Goal: Information Seeking & Learning: Learn about a topic

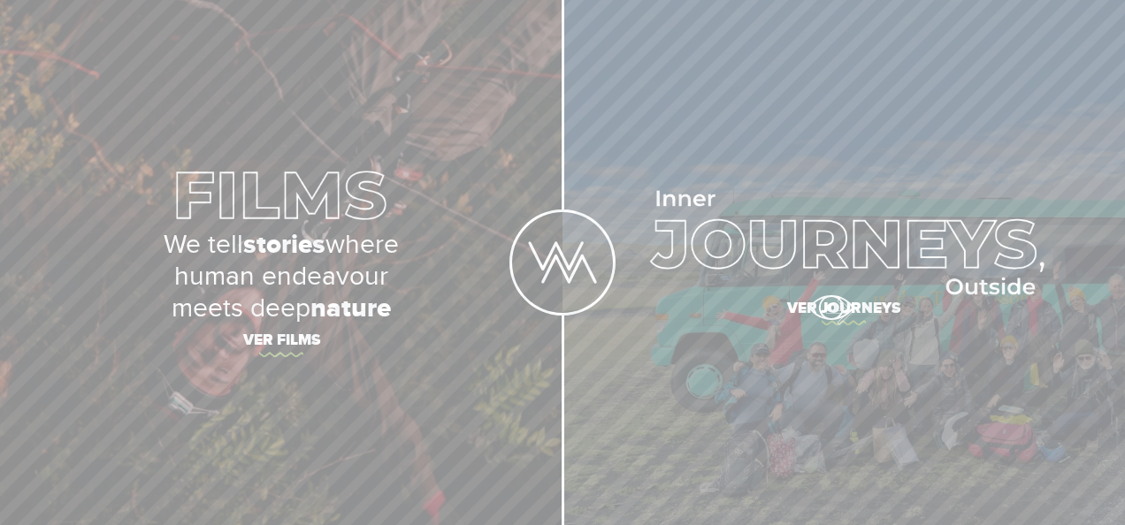
click at [830, 308] on span "Ver journeys" at bounding box center [843, 311] width 562 height 37
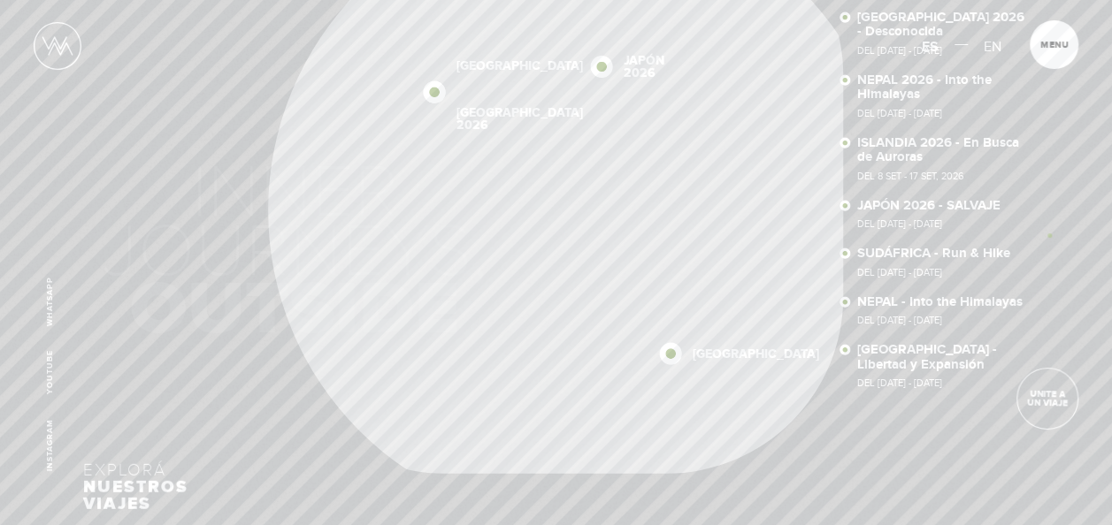
scroll to position [88, 0]
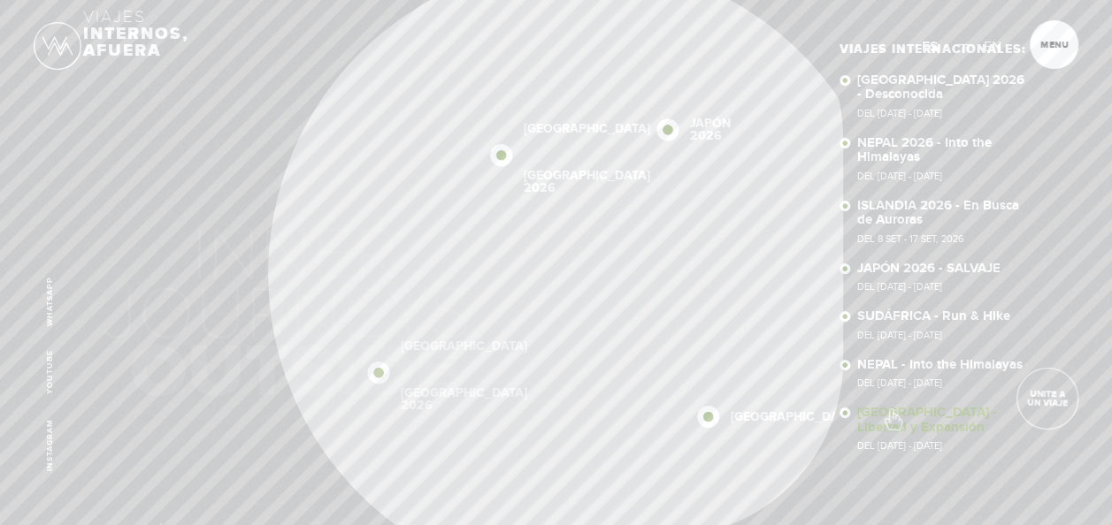
click at [891, 410] on link "NUEVA ZELANDA - Libertad y Expansión Del 28 Nov - 10 Dic, 2025" at bounding box center [943, 428] width 172 height 45
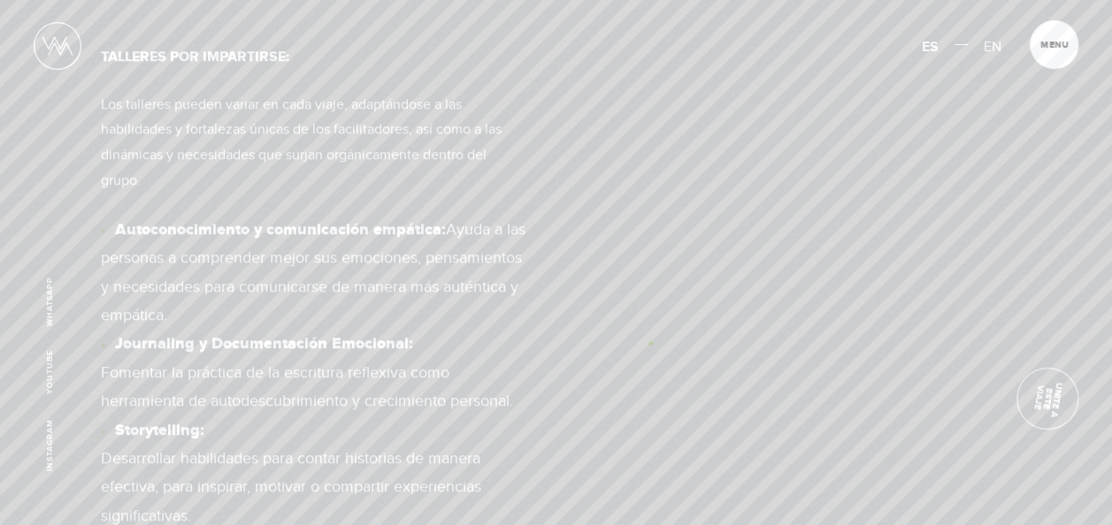
scroll to position [8136, 0]
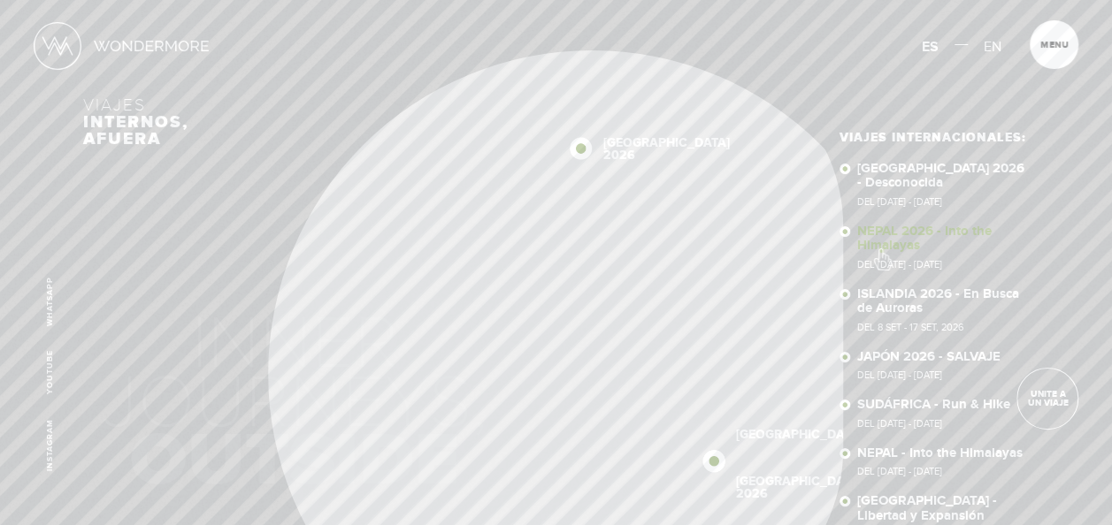
click at [881, 250] on link "NEPAL 2026 - Into the Himalayas Del 11 - 23 NOV 2026" at bounding box center [943, 247] width 172 height 45
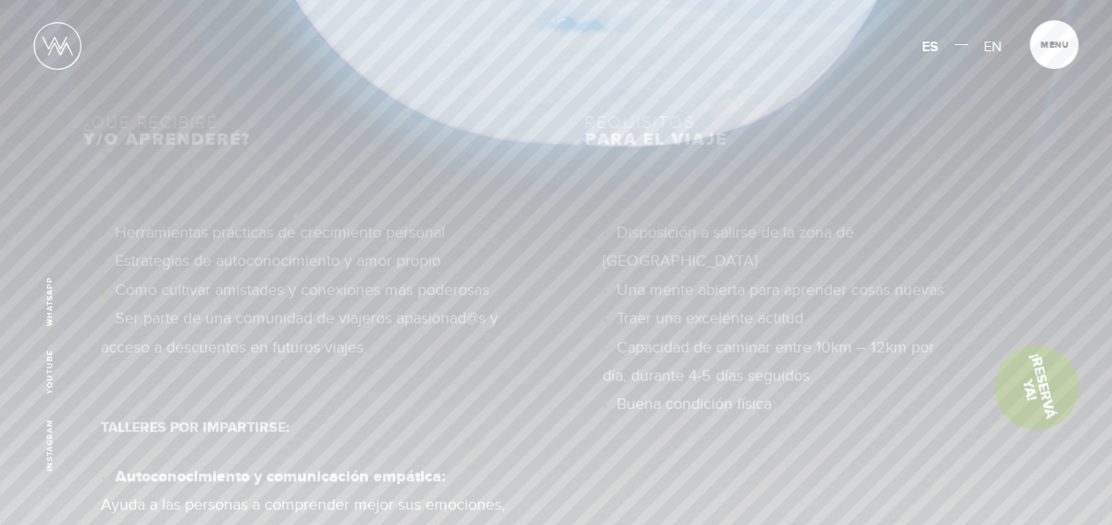
scroll to position [6211, 0]
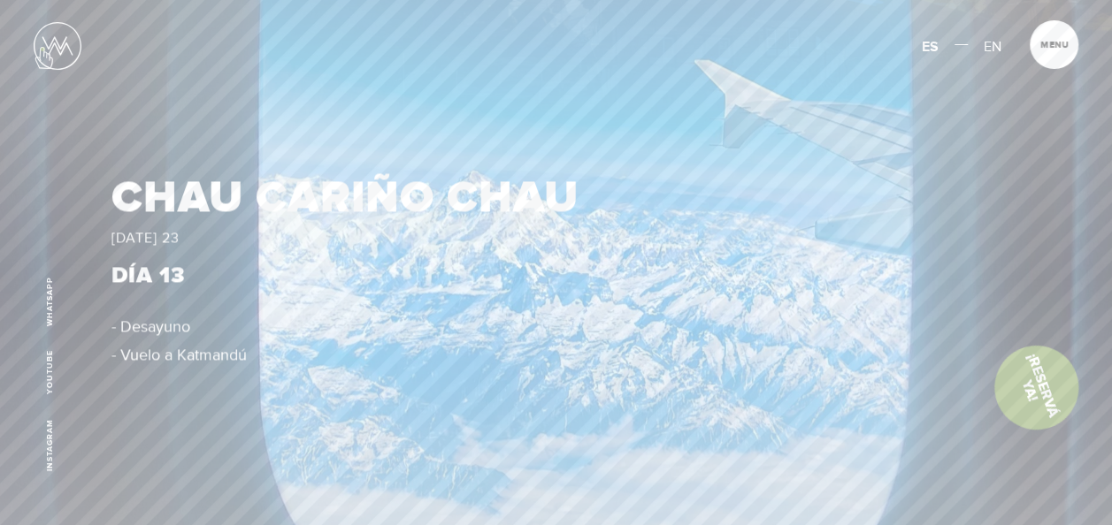
click at [42, 49] on img at bounding box center [58, 46] width 48 height 48
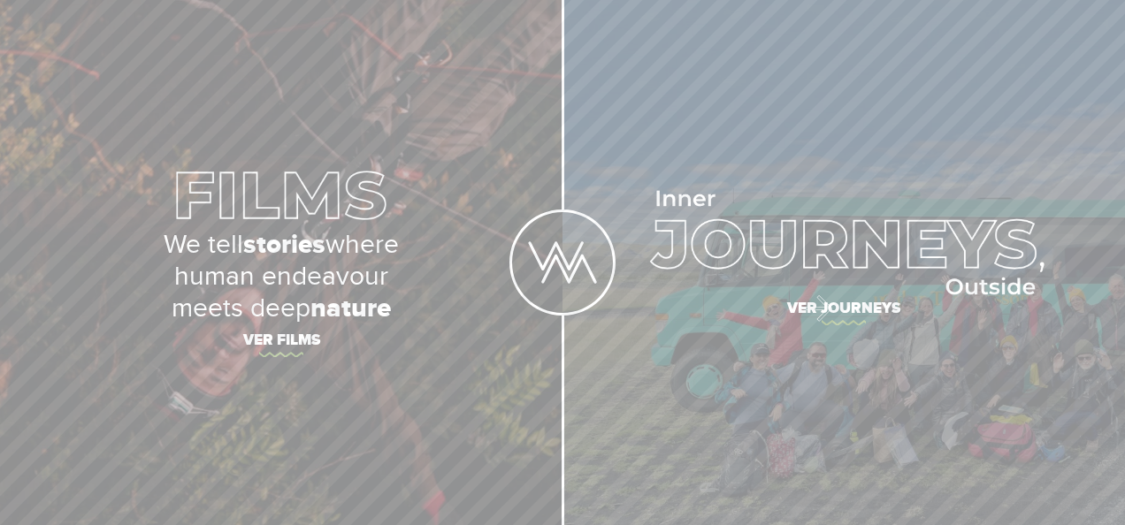
click at [810, 308] on span "Ver journeys" at bounding box center [843, 311] width 562 height 37
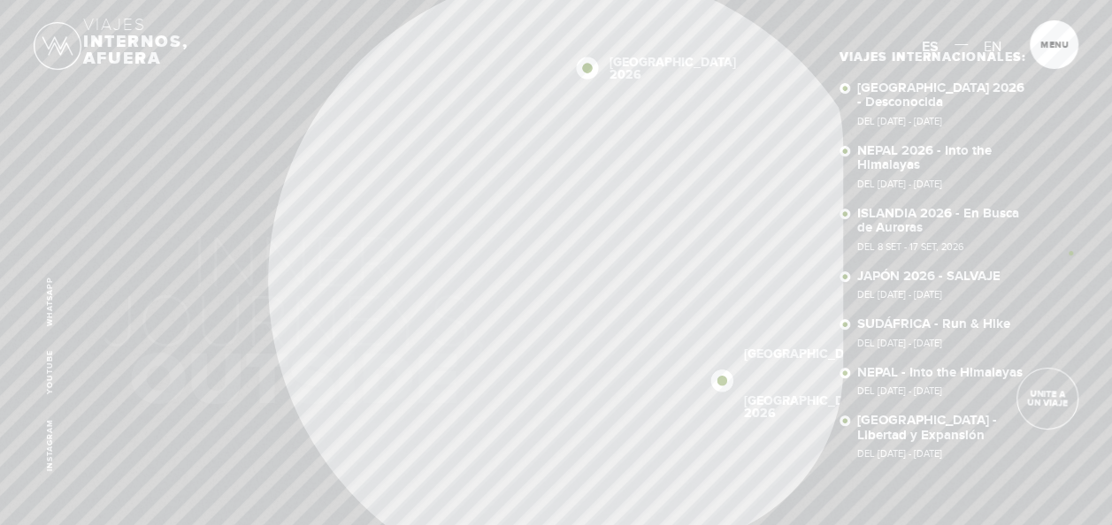
scroll to position [177, 0]
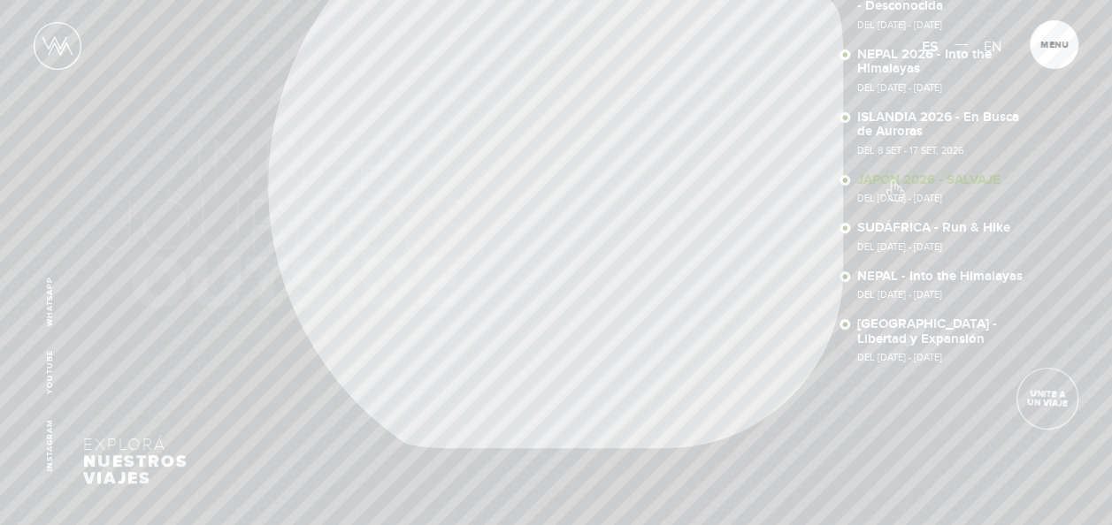
click at [893, 181] on link "JAPÓN 2026 - SALVAJE Del 15 - 28 OCT, 2026" at bounding box center [943, 188] width 172 height 31
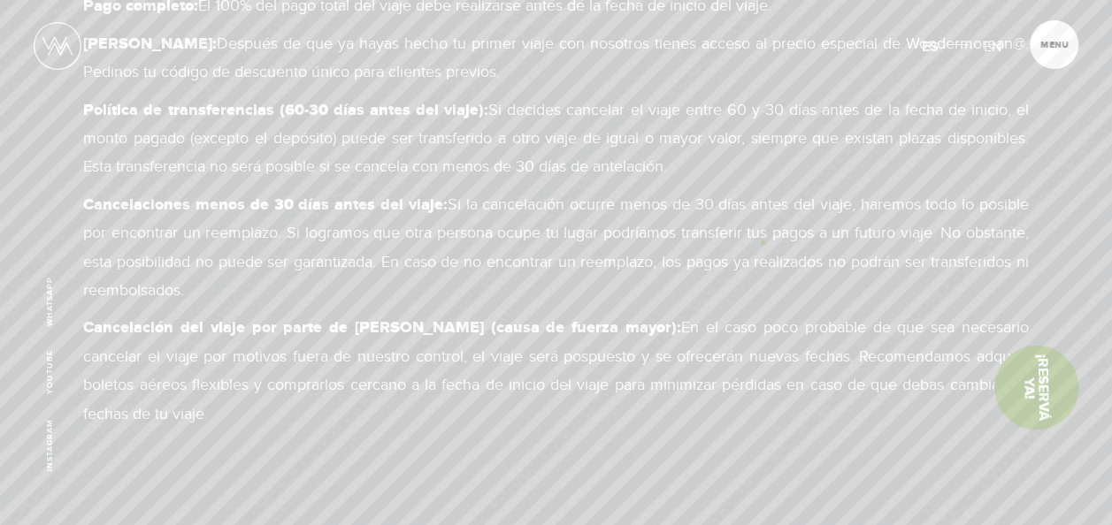
scroll to position [7870, 0]
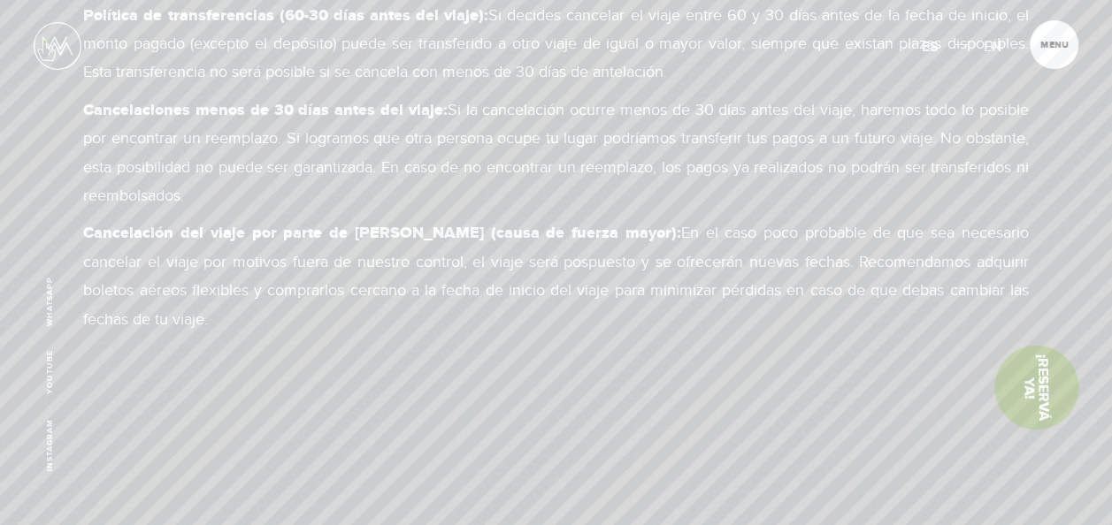
click at [45, 41] on img at bounding box center [58, 46] width 48 height 48
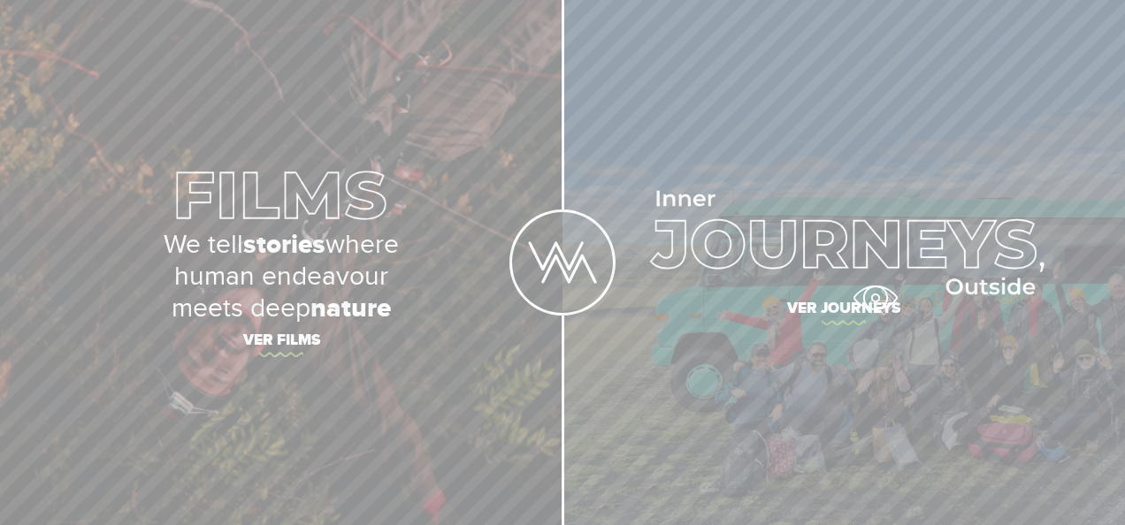
click at [875, 298] on span "Ver journeys" at bounding box center [843, 311] width 562 height 37
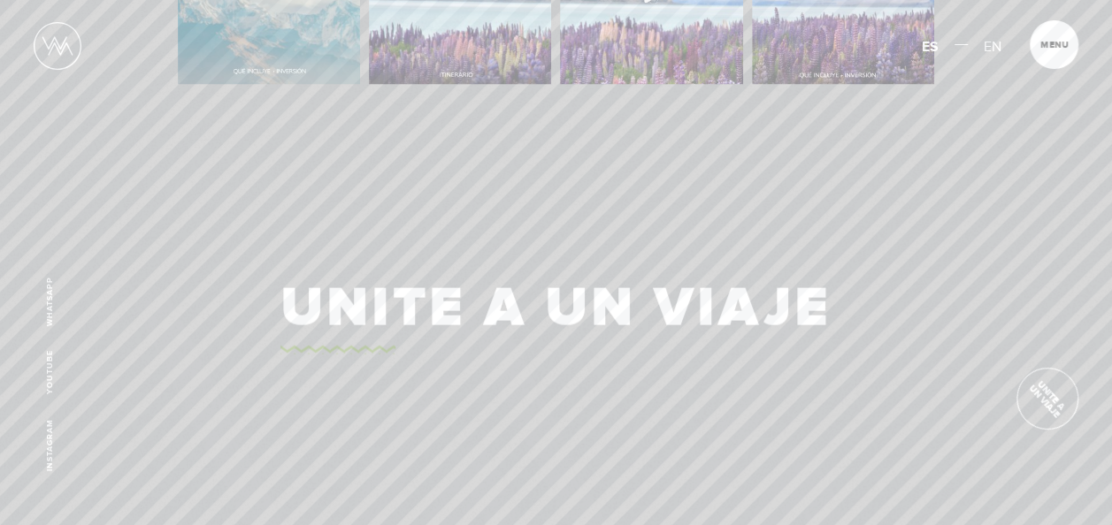
scroll to position [4200, 0]
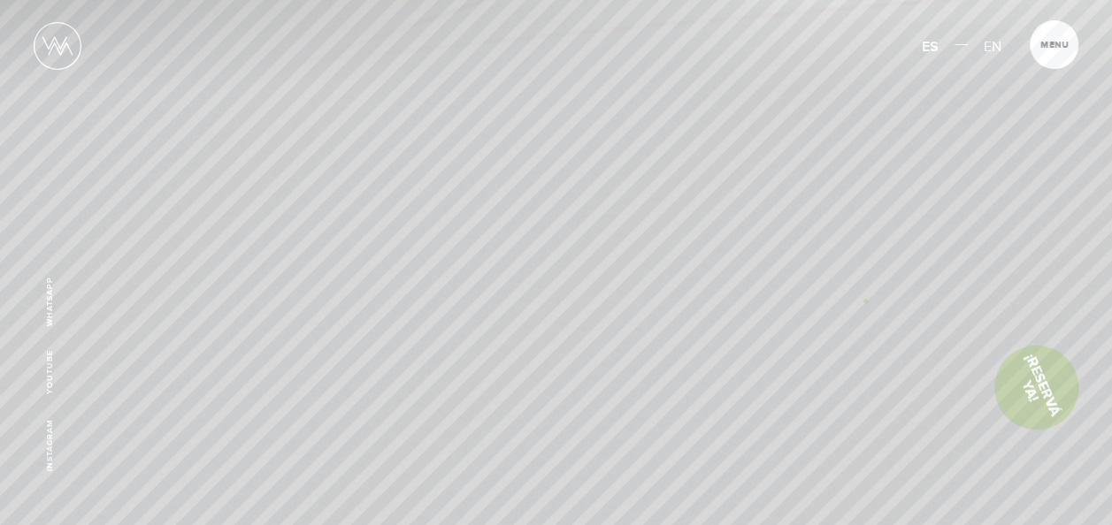
scroll to position [5681, 0]
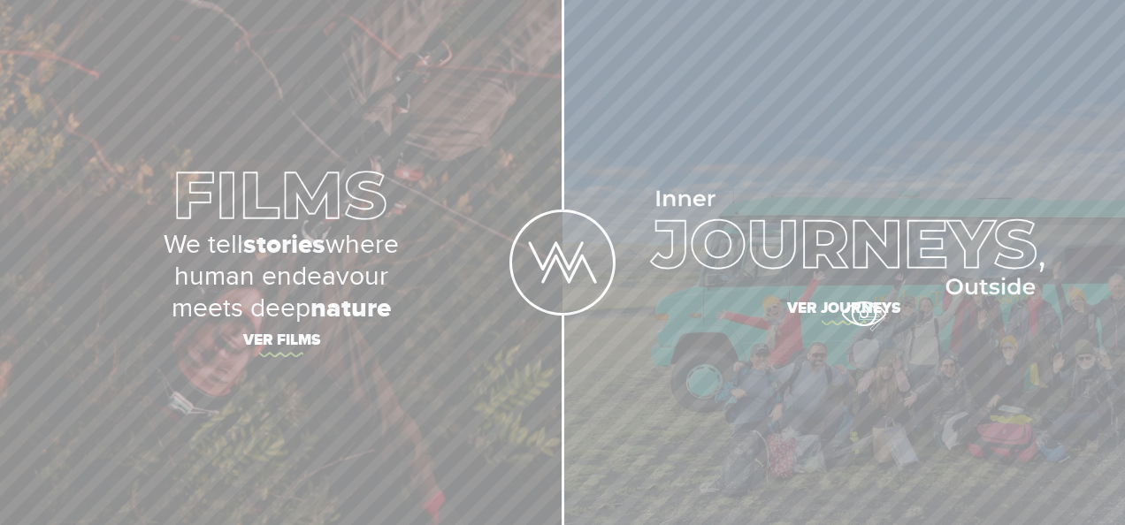
click at [863, 311] on span "Ver journeys" at bounding box center [843, 311] width 562 height 37
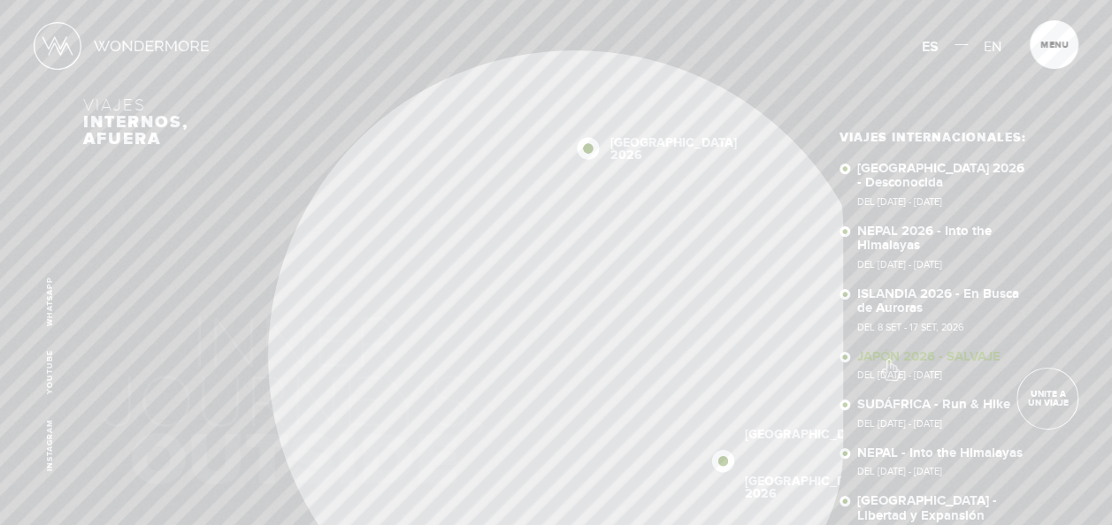
click at [889, 361] on link "JAPÓN 2026 - SALVAJE Del 15 - 28 OCT, 2026" at bounding box center [943, 365] width 172 height 31
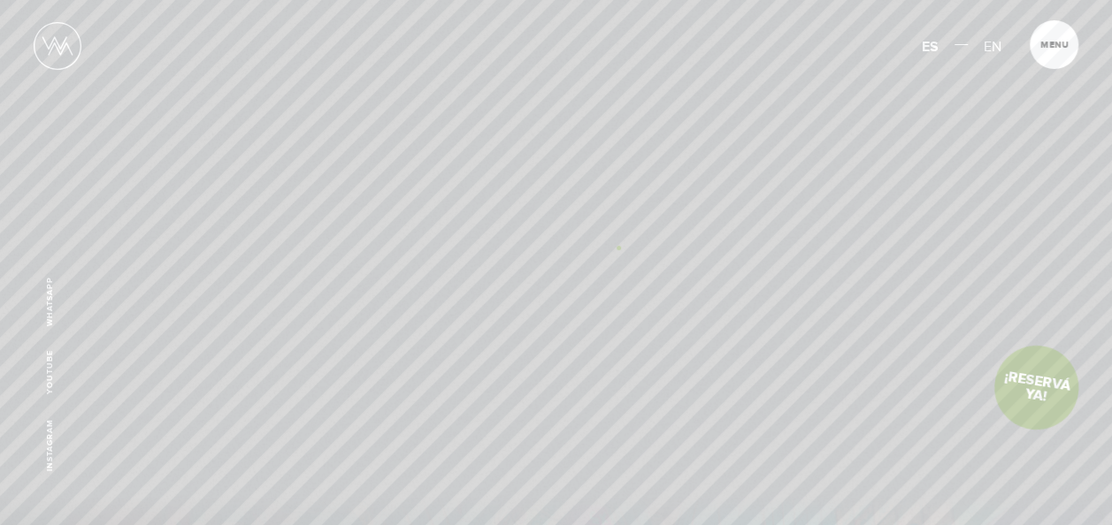
scroll to position [619, 0]
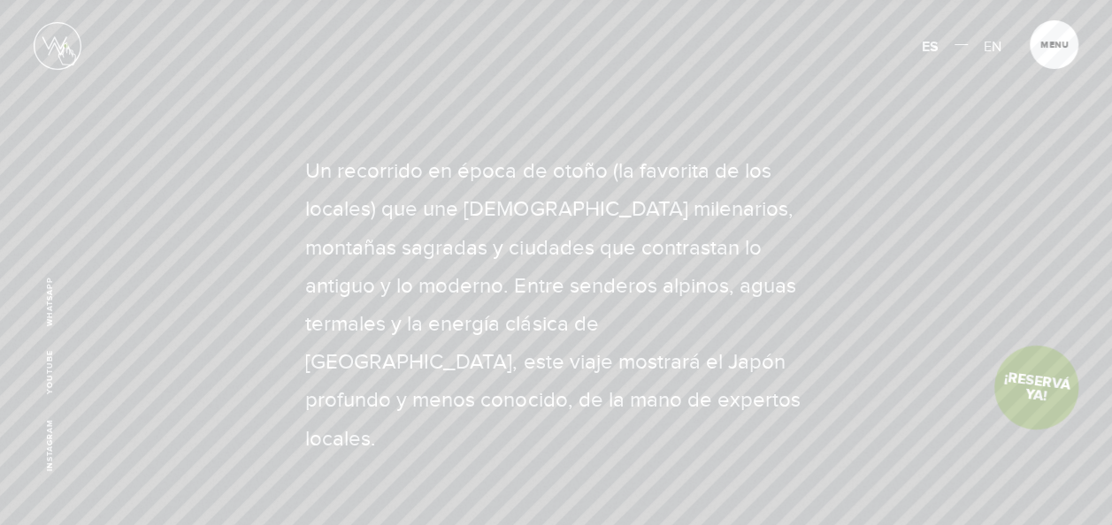
click at [62, 46] on img at bounding box center [58, 46] width 48 height 48
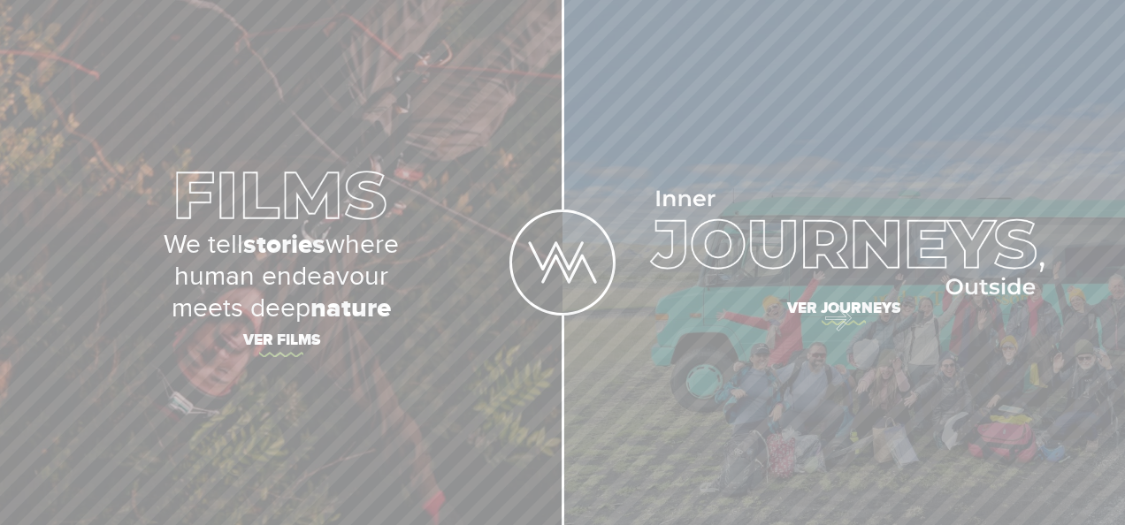
click at [829, 314] on span "Ver journeys" at bounding box center [843, 311] width 562 height 37
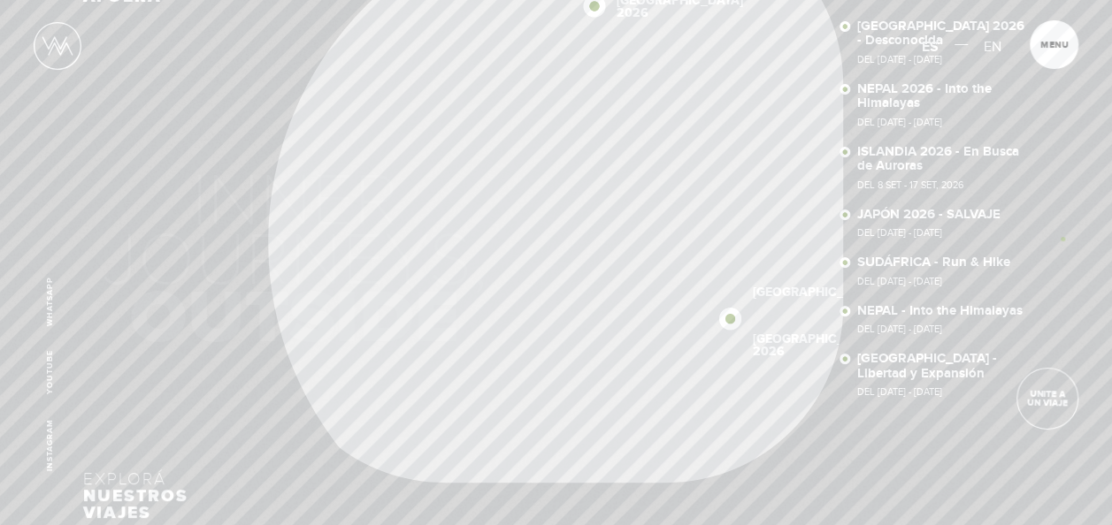
scroll to position [88, 0]
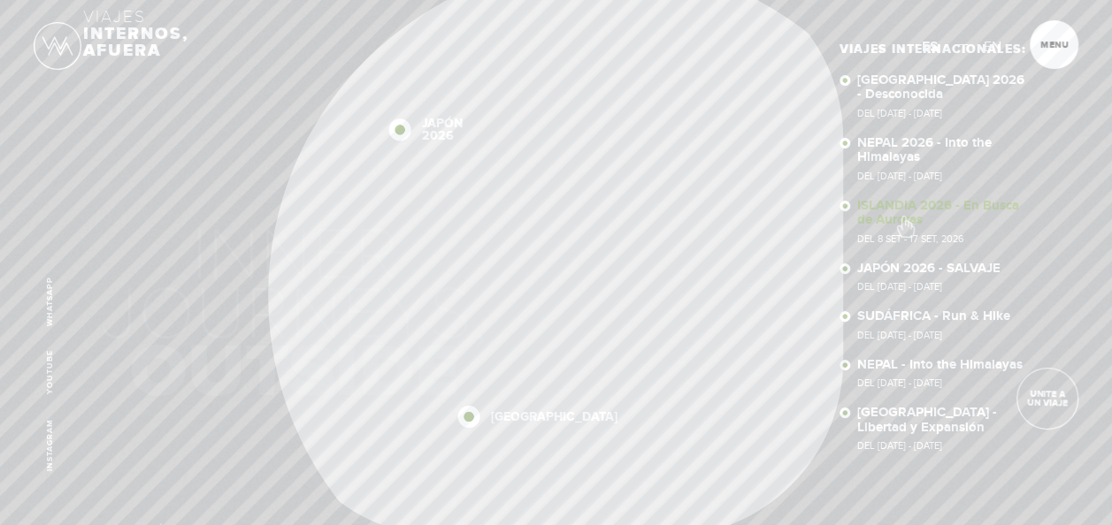
click at [904, 218] on link "ISLANDIA 2026 - En Busca de Auroras Del 8 SET - 17 SET, 2026" at bounding box center [943, 221] width 172 height 45
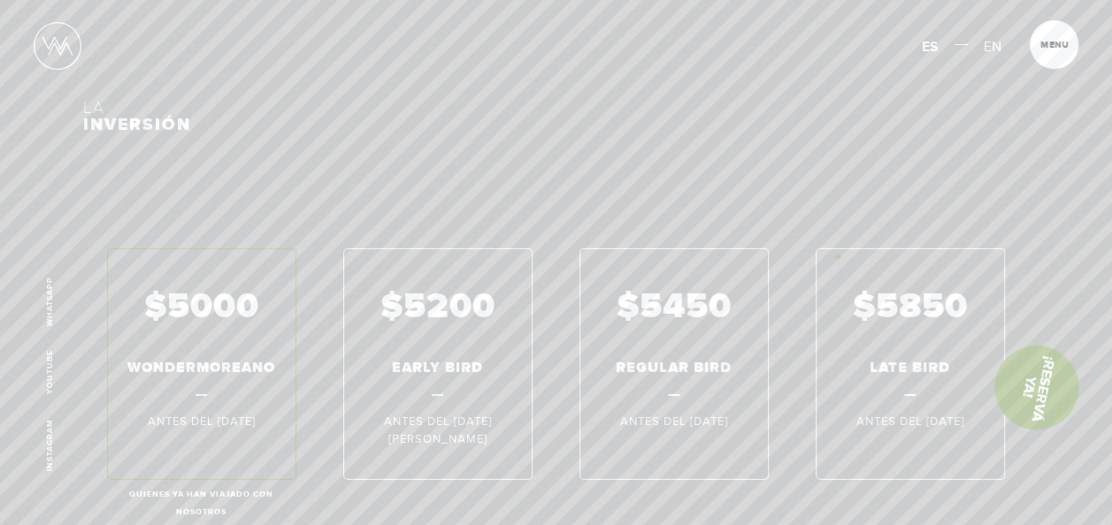
scroll to position [9020, 0]
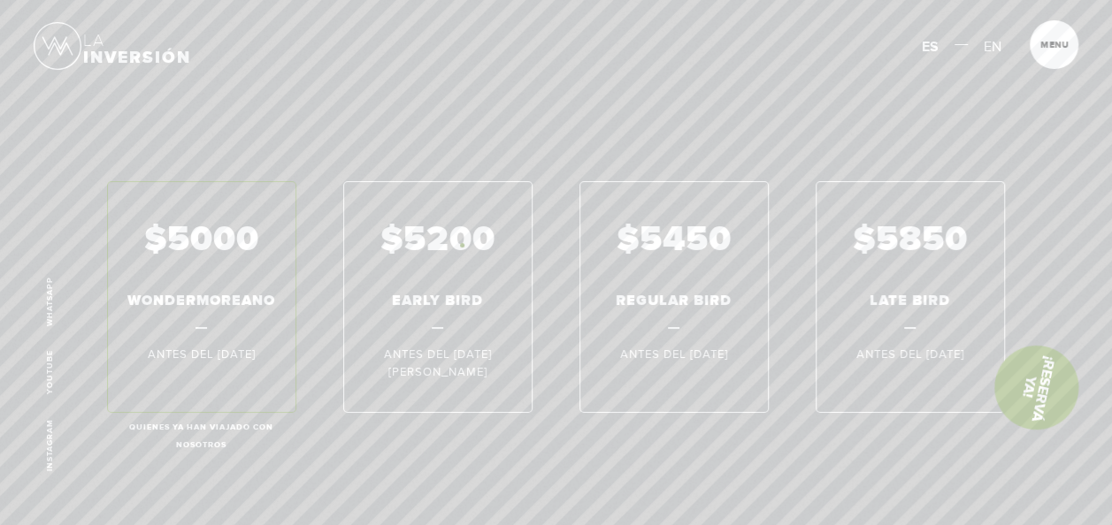
click at [462, 245] on div "$5000 WONDERMOREANO Antes del 31 Jul 2026 Quienes ya han viajado con nosotros $…" at bounding box center [555, 297] width 944 height 232
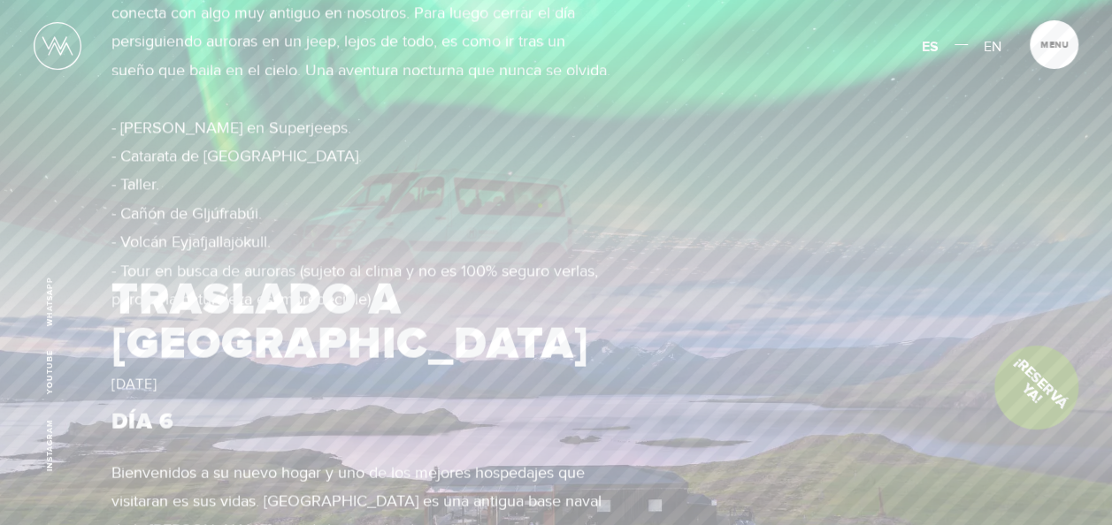
scroll to position [3464, 0]
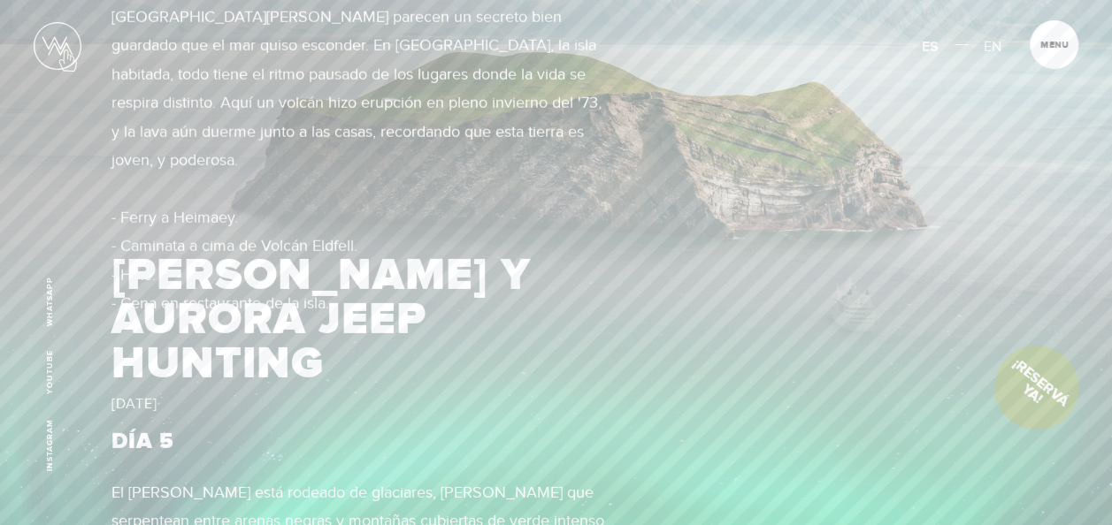
click at [67, 51] on img at bounding box center [58, 46] width 48 height 48
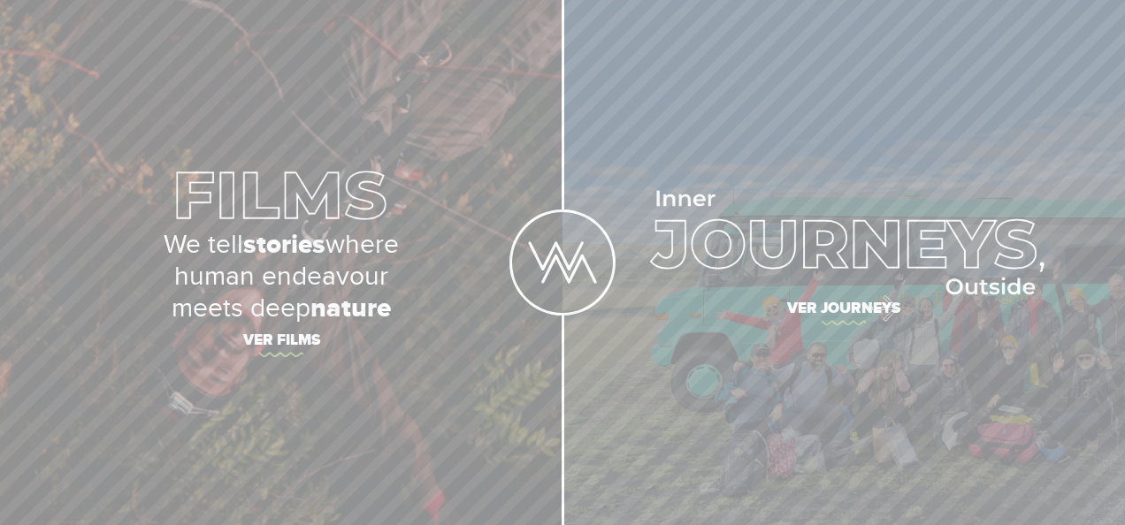
click at [868, 310] on span "Ver journeys" at bounding box center [843, 311] width 562 height 37
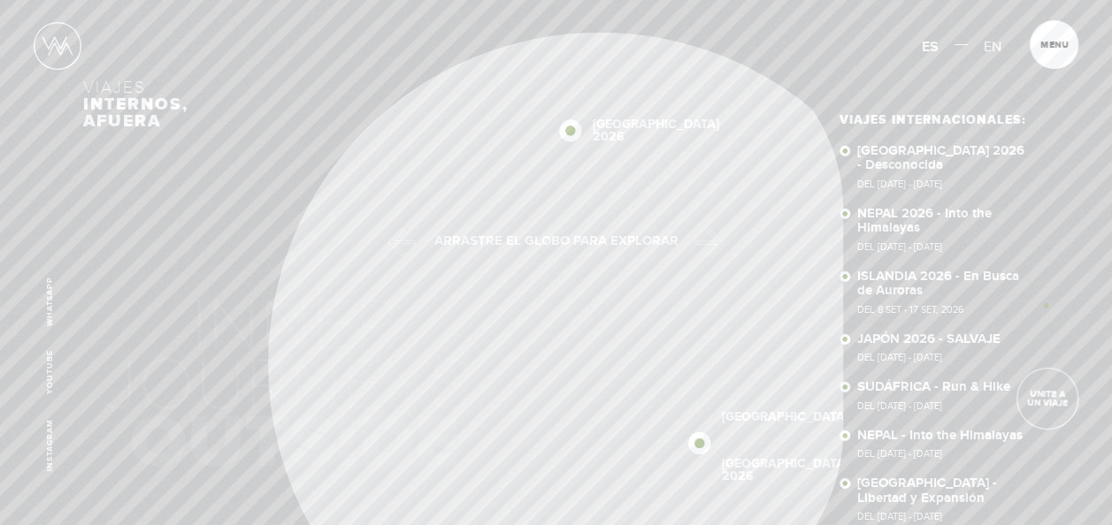
scroll to position [88, 0]
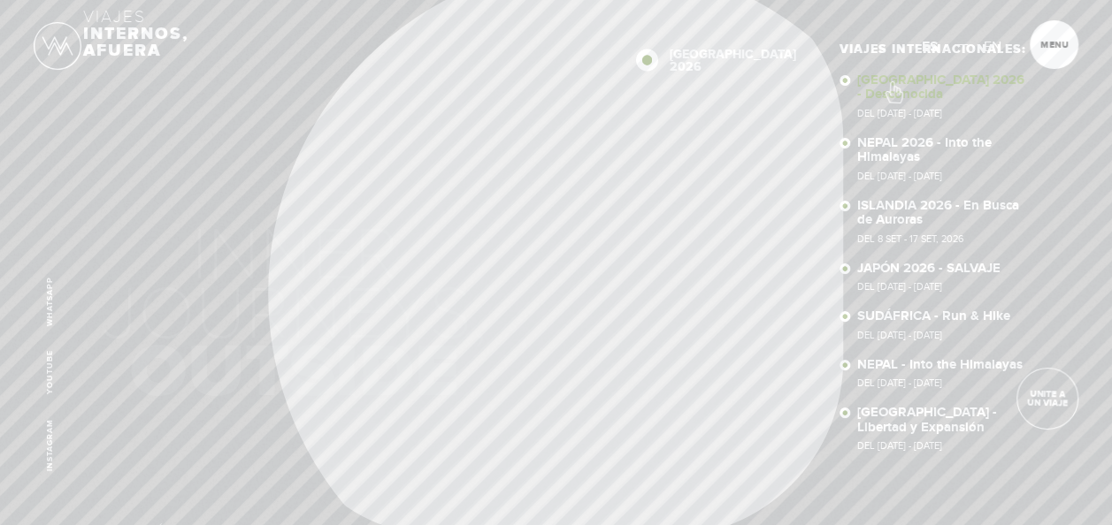
click at [892, 83] on link "[GEOGRAPHIC_DATA] 2026 - Desconocida Del [DATE] - [DATE]" at bounding box center [943, 95] width 172 height 45
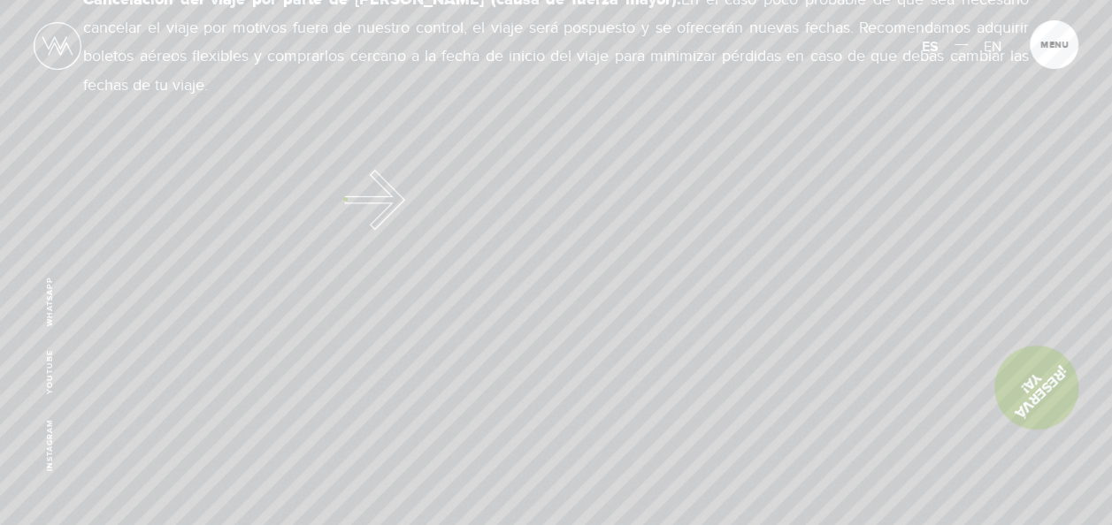
scroll to position [11921, 0]
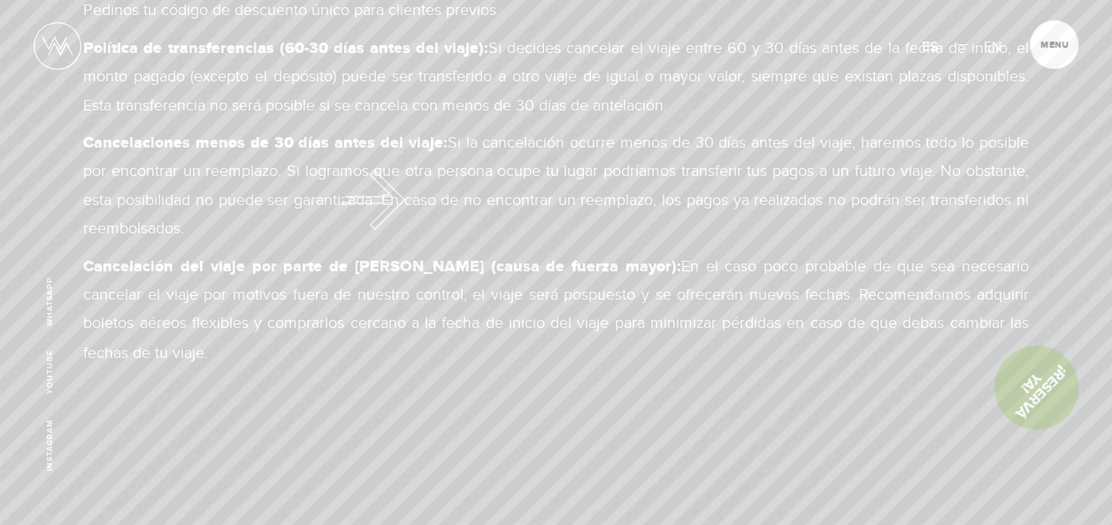
click at [345, 199] on p "Cancelaciones menos de 30 días antes del viaje:   Si la cancelación ocurre meno…" at bounding box center [555, 186] width 944 height 115
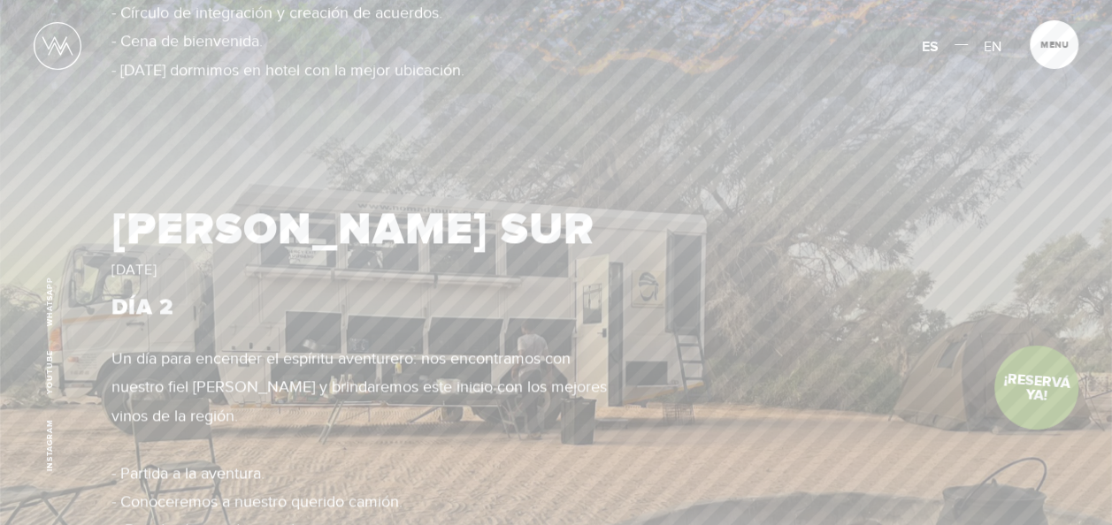
scroll to position [0, 0]
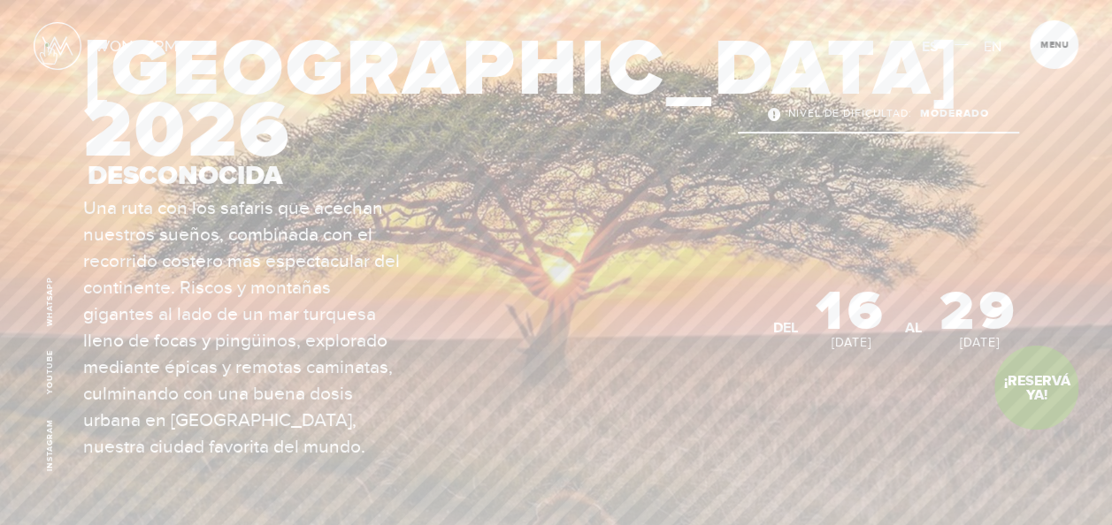
click at [47, 44] on img at bounding box center [58, 46] width 48 height 48
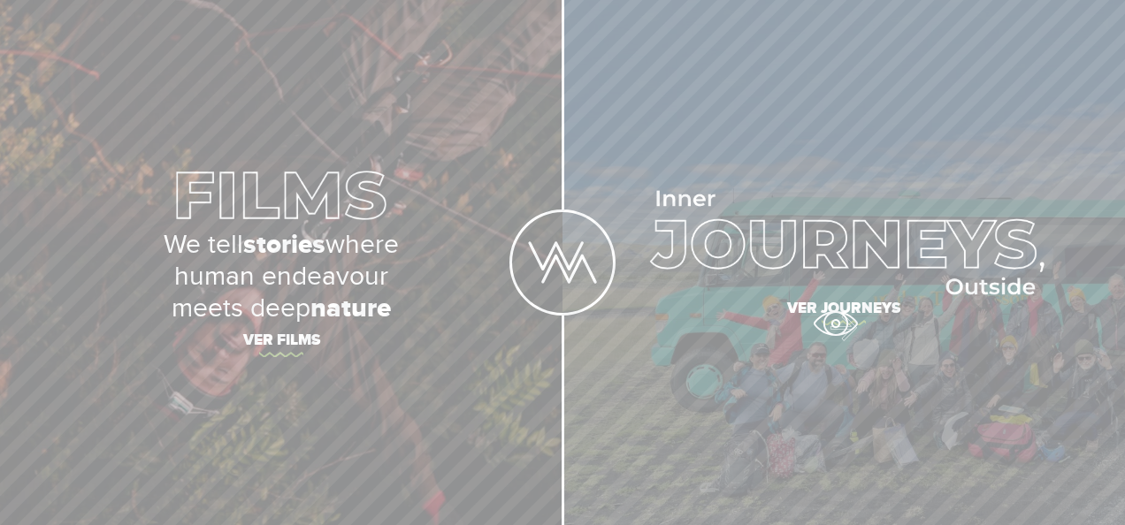
click at [837, 322] on span "Ver journeys" at bounding box center [843, 311] width 562 height 37
